Goal: Information Seeking & Learning: Learn about a topic

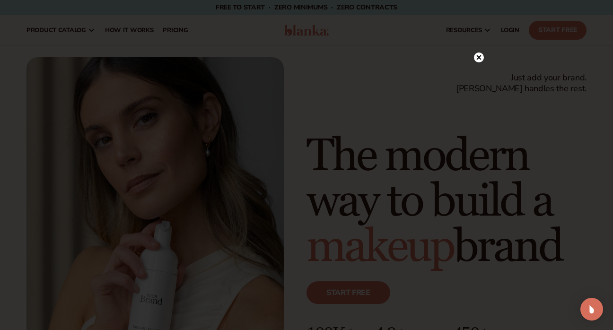
click at [479, 53] on circle at bounding box center [479, 57] width 10 height 10
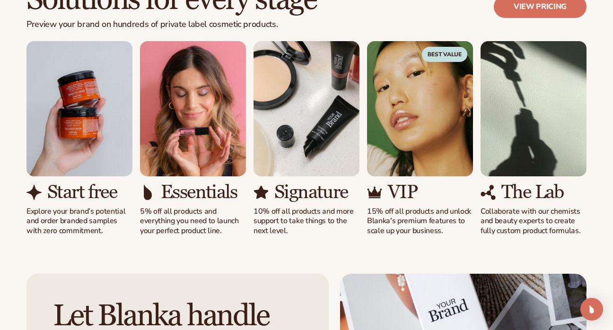
scroll to position [832, 0]
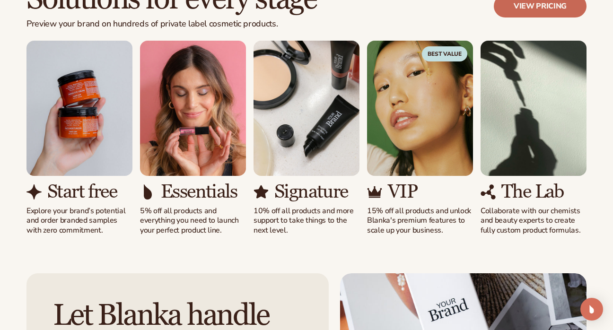
click at [539, 12] on link "View pricing" at bounding box center [540, 6] width 93 height 23
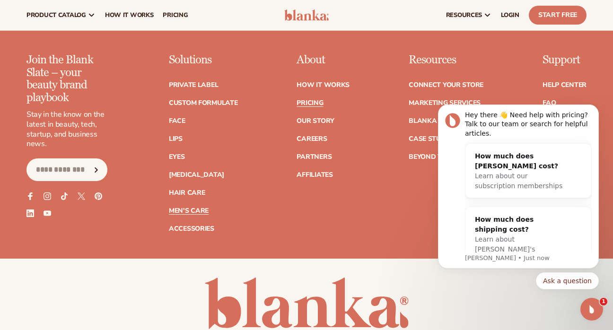
scroll to position [2199, 0]
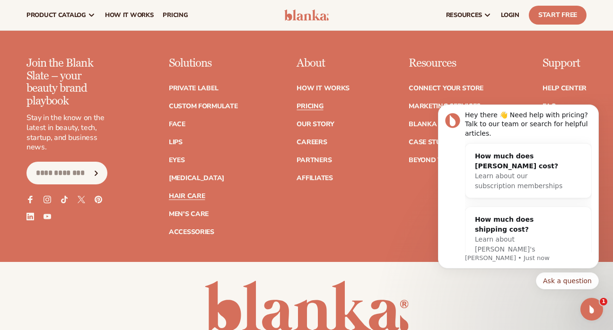
click at [185, 193] on link "Hair Care" at bounding box center [187, 196] width 36 height 7
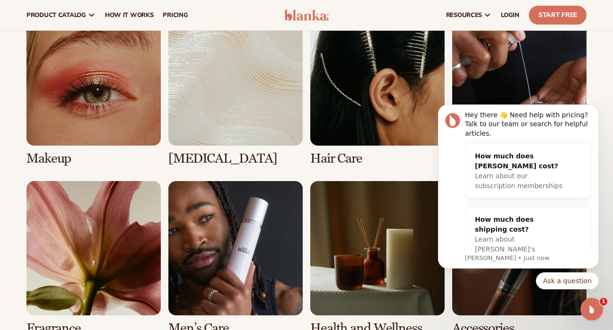
scroll to position [705, 0]
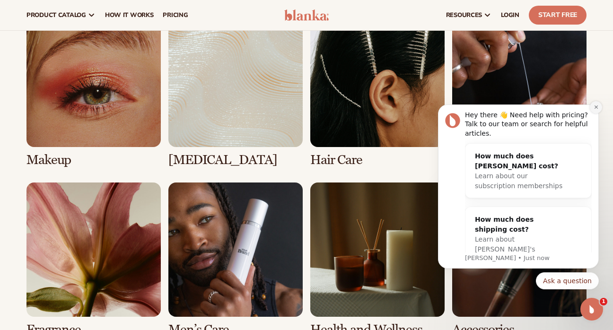
click at [596, 106] on icon "Dismiss notification" at bounding box center [595, 106] width 5 height 5
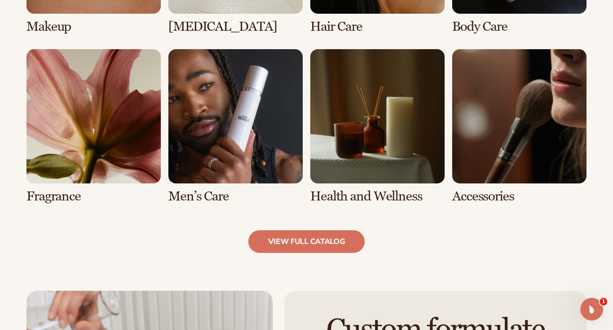
scroll to position [840, 0]
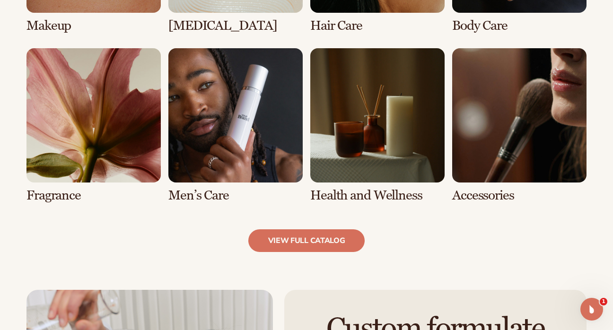
click at [407, 104] on link "7 / 8" at bounding box center [377, 125] width 134 height 155
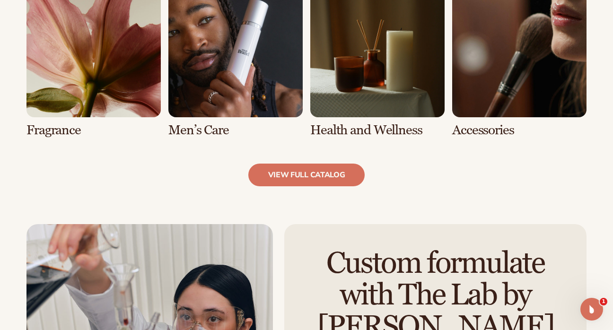
scroll to position [899, 0]
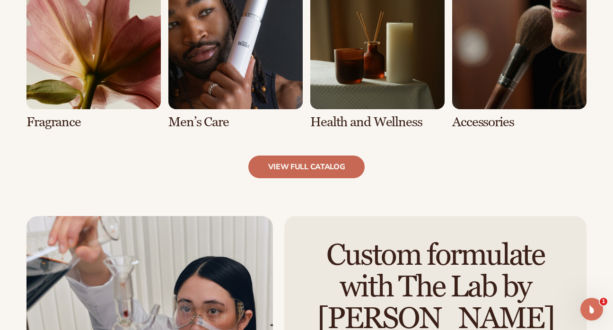
click at [307, 167] on link "view full catalog" at bounding box center [306, 167] width 117 height 23
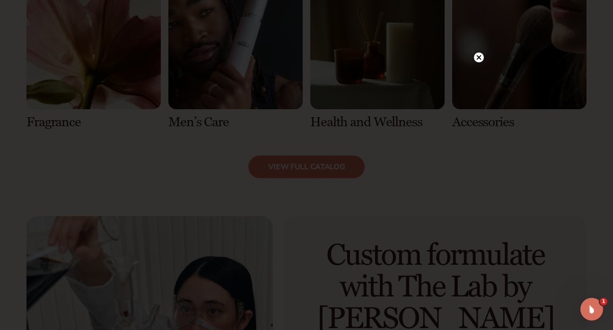
click at [476, 60] on circle at bounding box center [479, 57] width 10 height 10
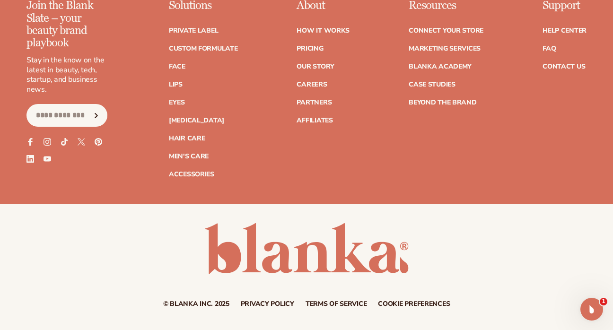
scroll to position [1953, 0]
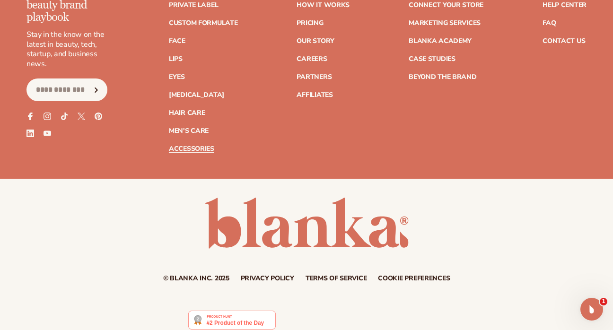
click at [182, 146] on link "Accessories" at bounding box center [191, 149] width 45 height 7
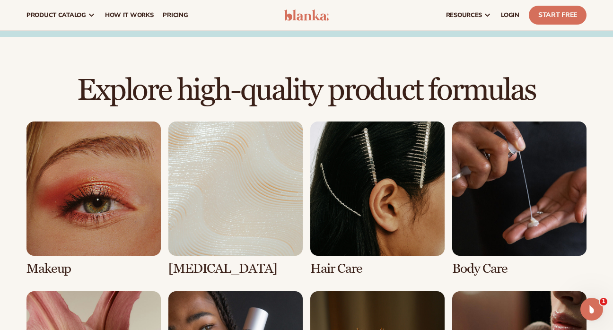
scroll to position [546, 0]
